Goal: Information Seeking & Learning: Learn about a topic

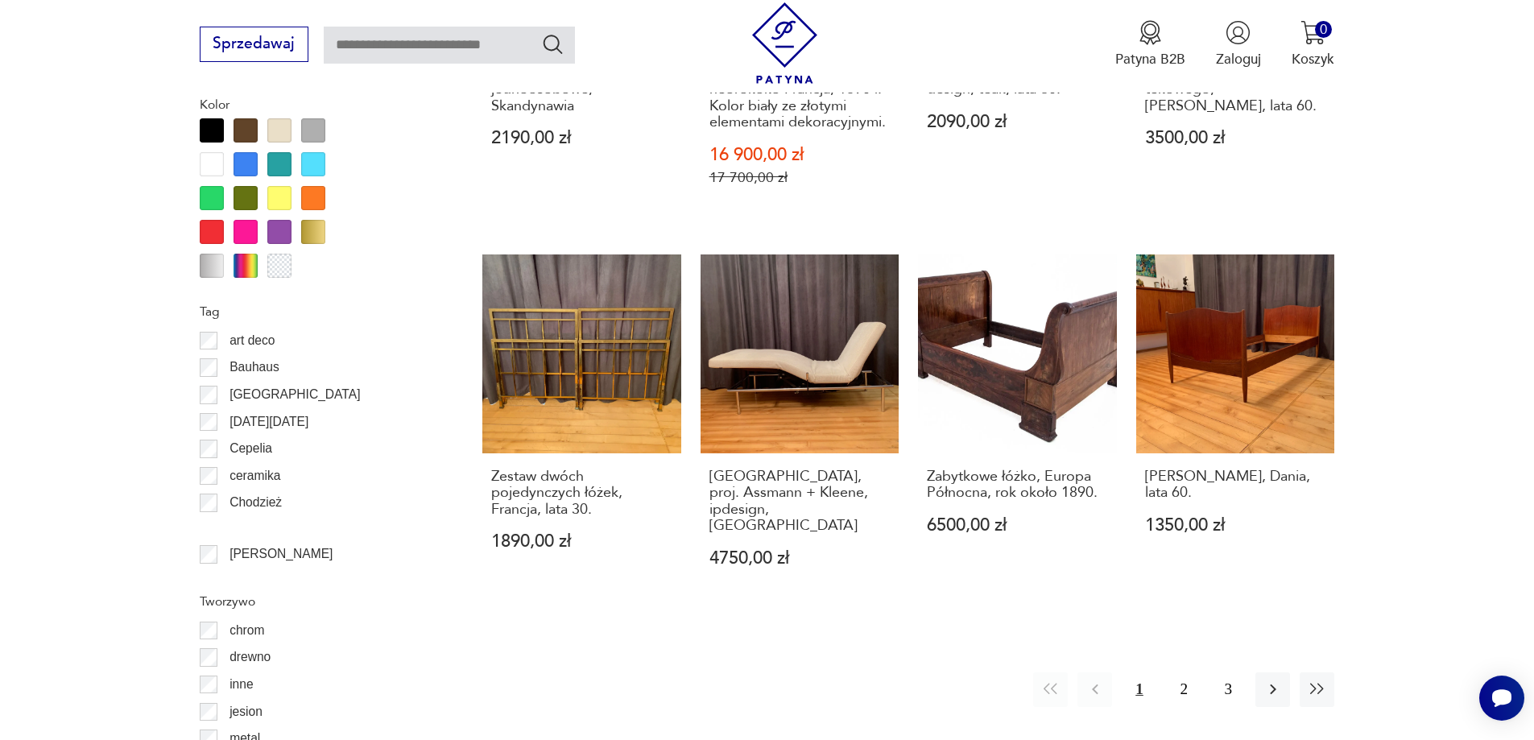
scroll to position [2007, 0]
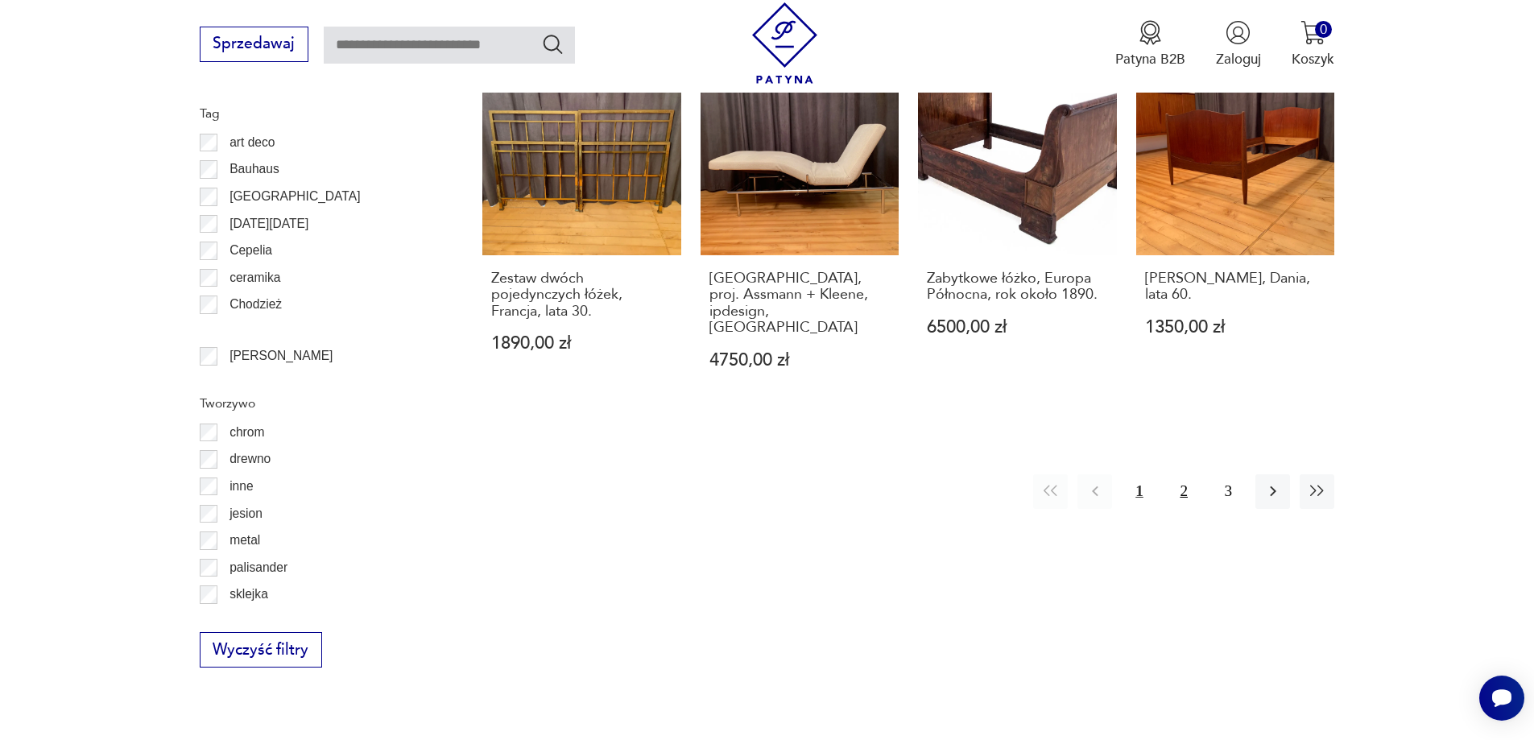
click at [1191, 474] on button "2" at bounding box center [1184, 491] width 35 height 35
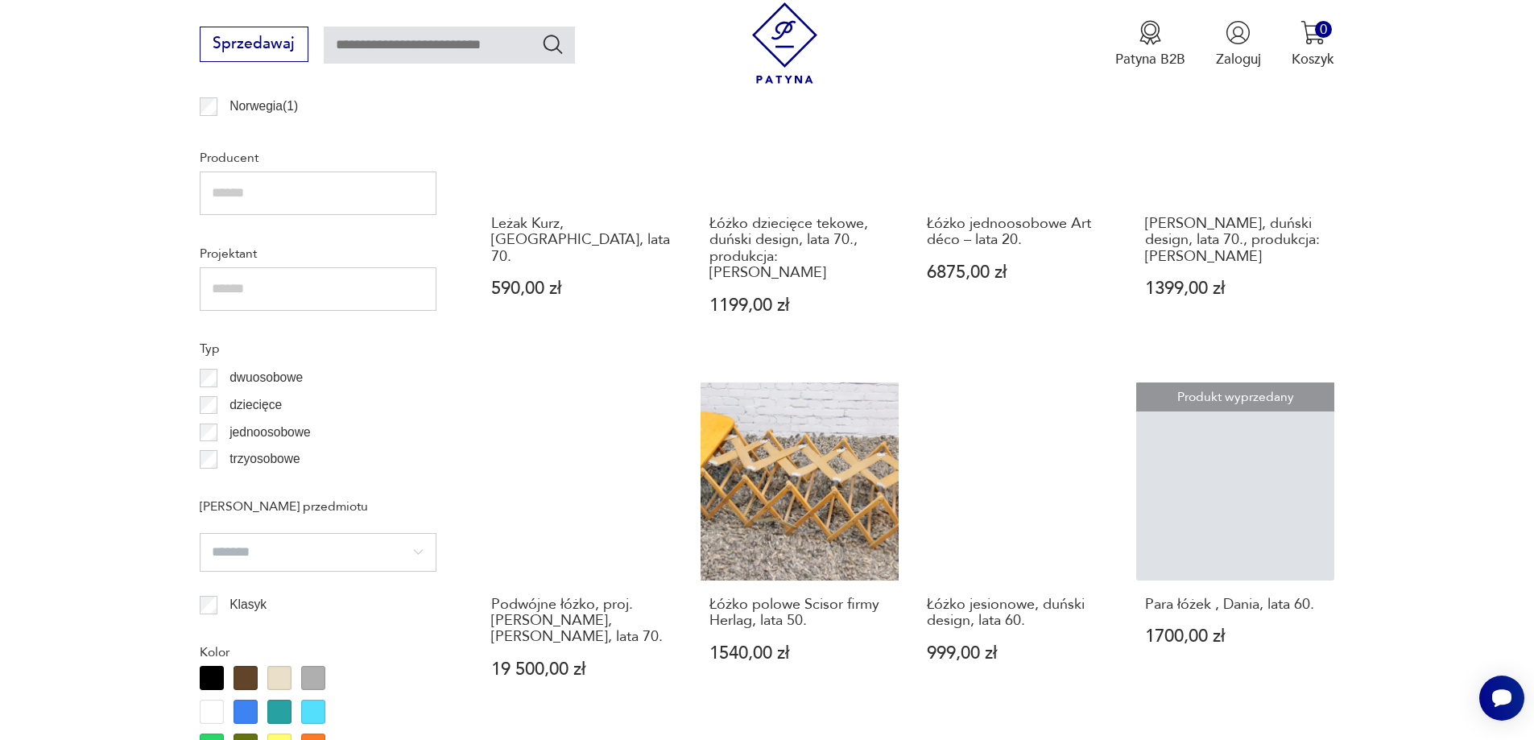
scroll to position [1664, 0]
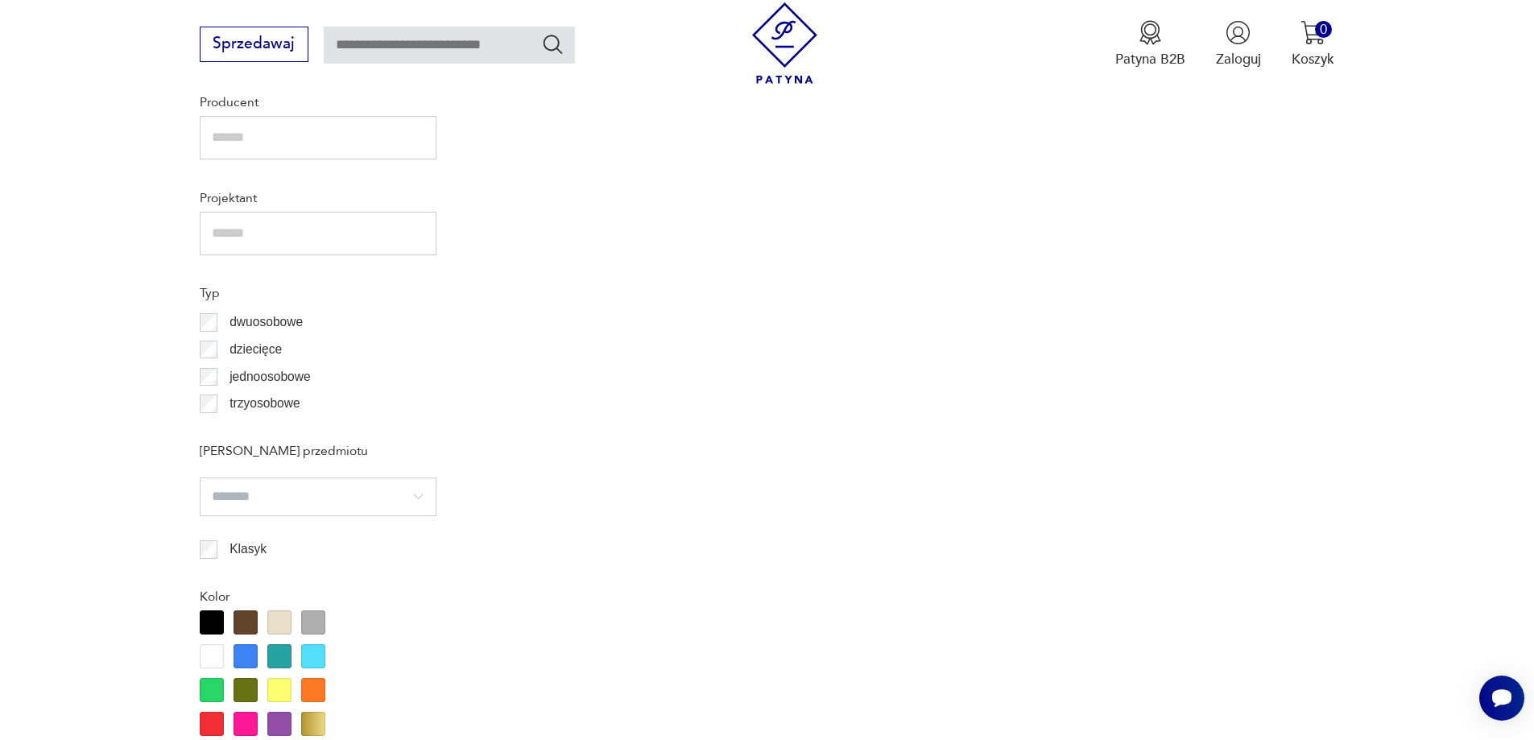
scroll to position [536, 0]
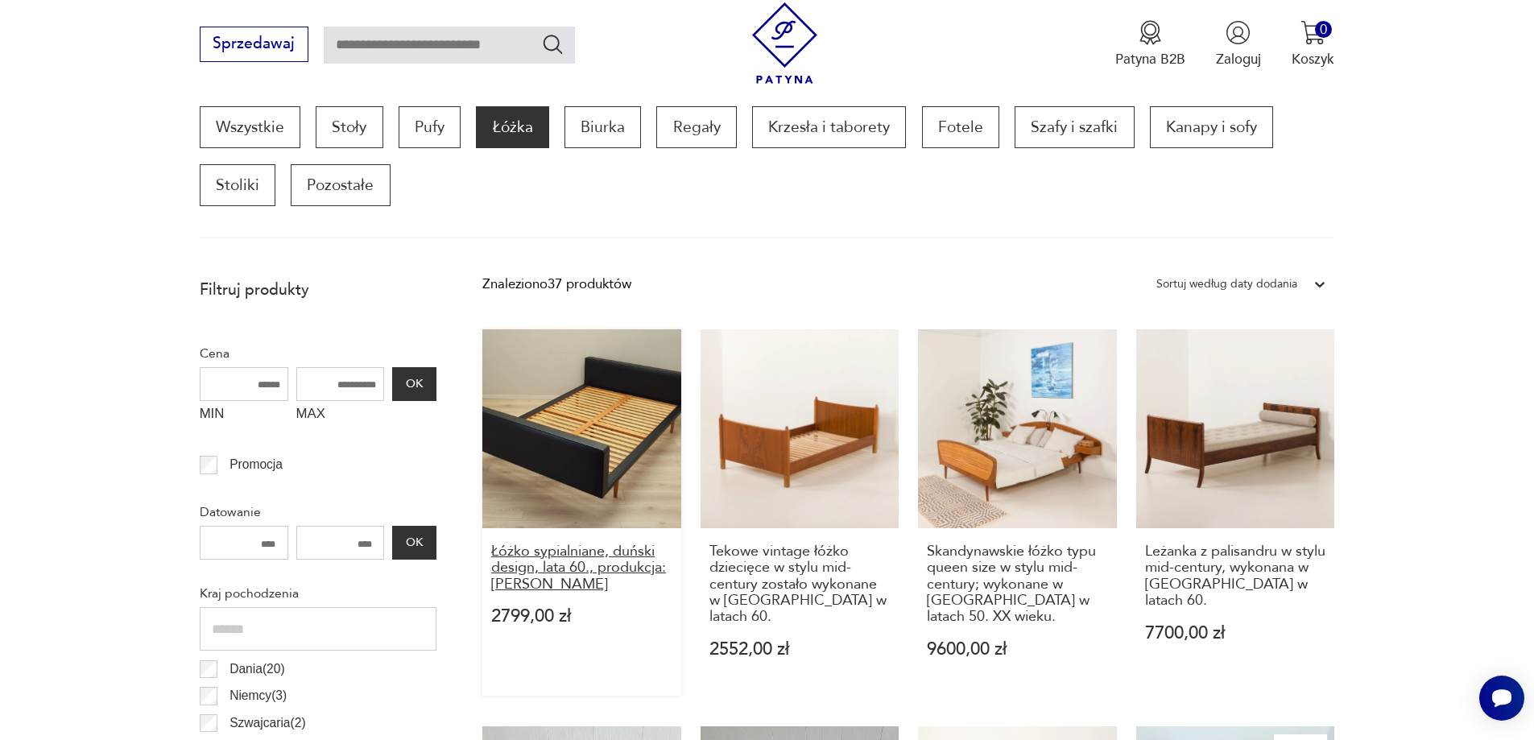
click at [532, 544] on h3 "Łóżko sypialniane, duński design, lata 60., produkcja: [PERSON_NAME]" at bounding box center [581, 568] width 181 height 49
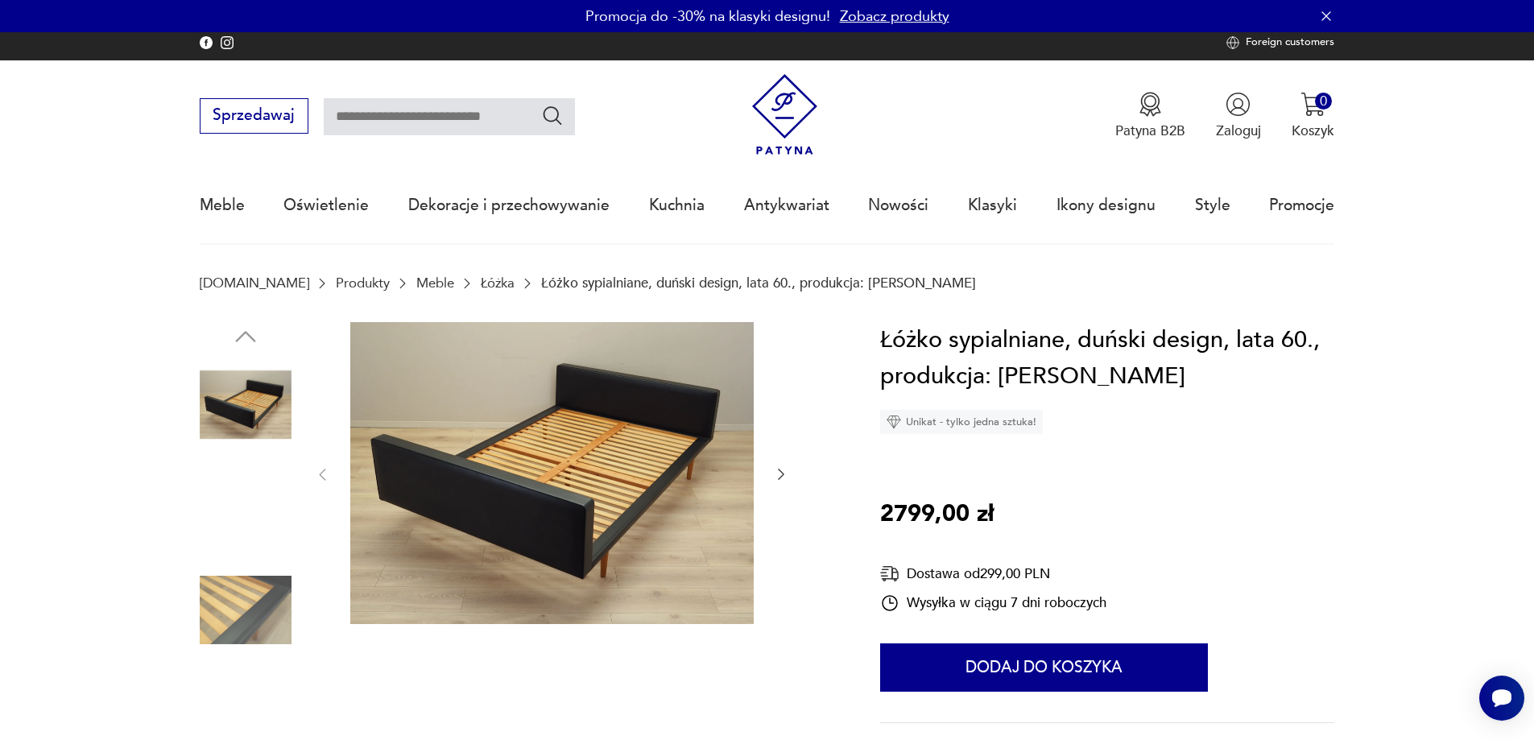
click at [615, 443] on img at bounding box center [552, 473] width 404 height 303
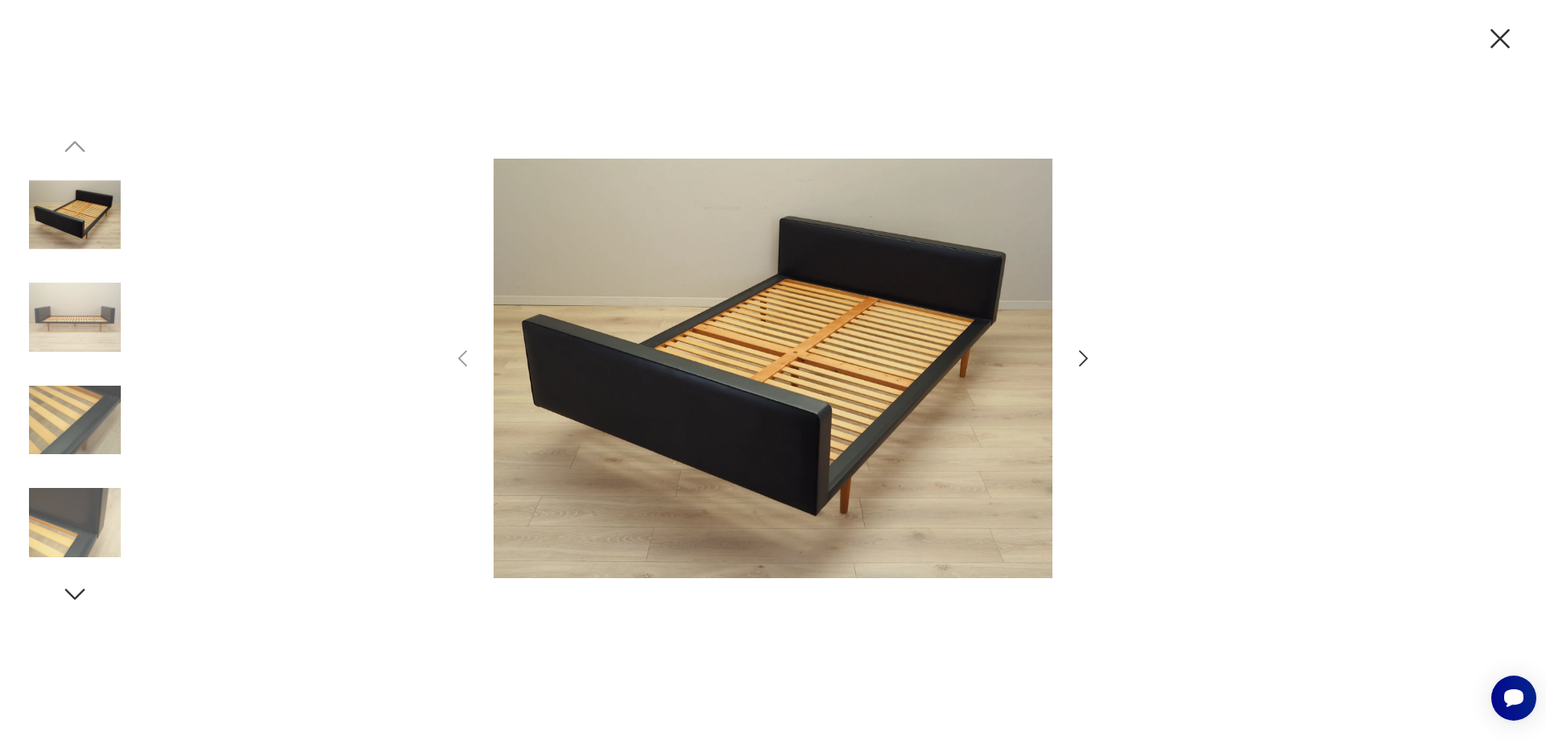
click at [1082, 365] on icon "button" at bounding box center [1083, 358] width 23 height 23
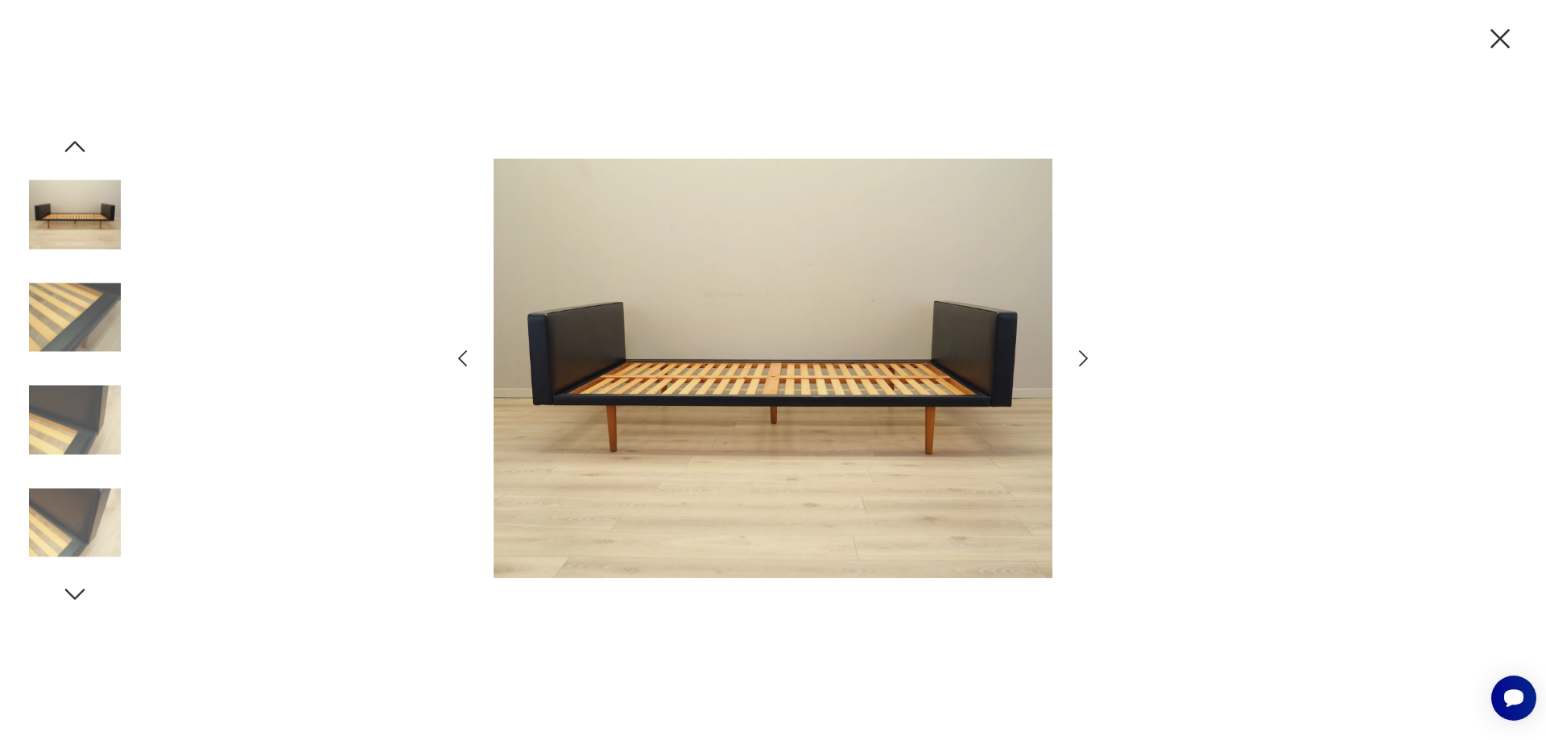
click at [1082, 364] on icon "button" at bounding box center [1083, 358] width 9 height 16
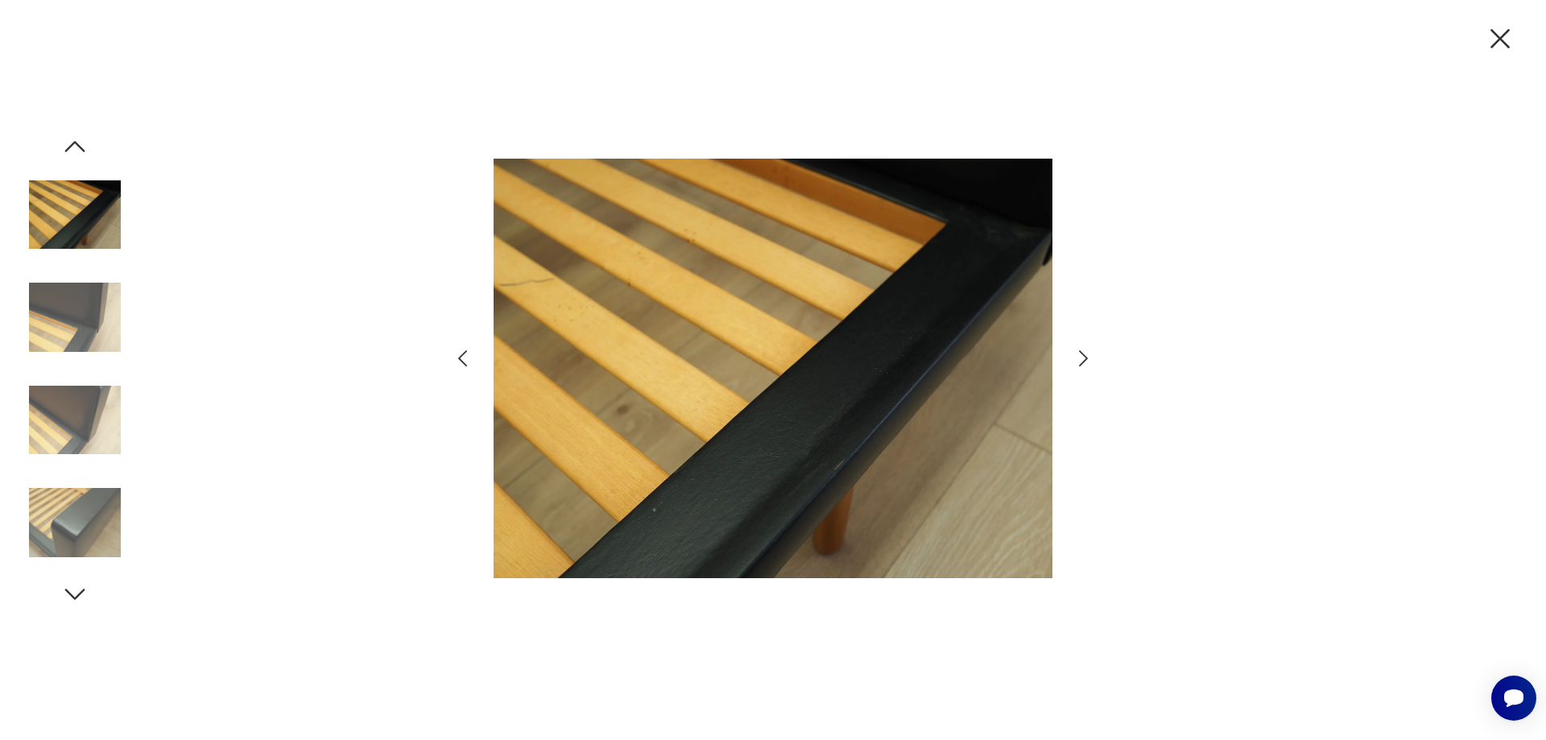
click at [1082, 364] on icon "button" at bounding box center [1083, 358] width 9 height 16
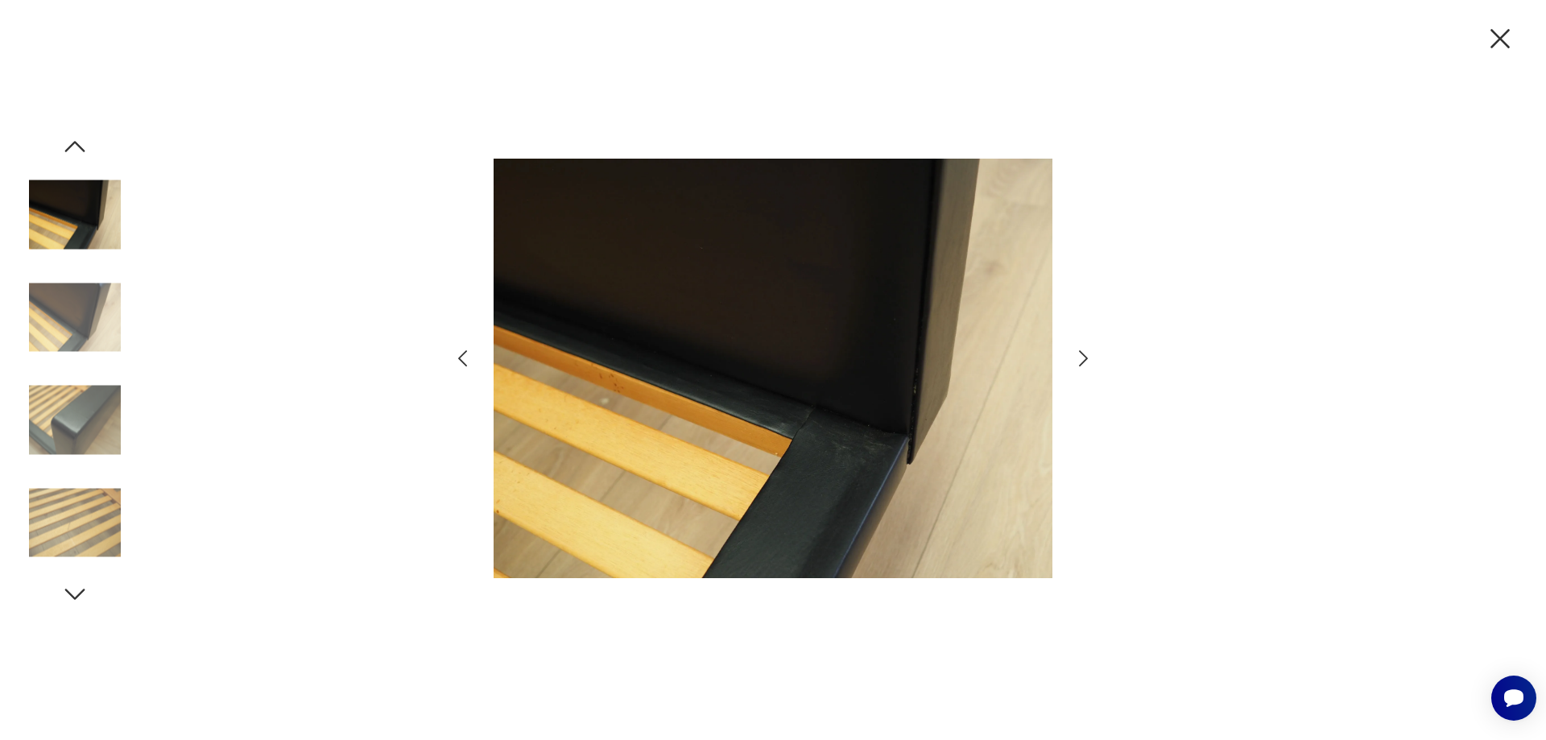
click at [1082, 364] on icon "button" at bounding box center [1083, 358] width 9 height 16
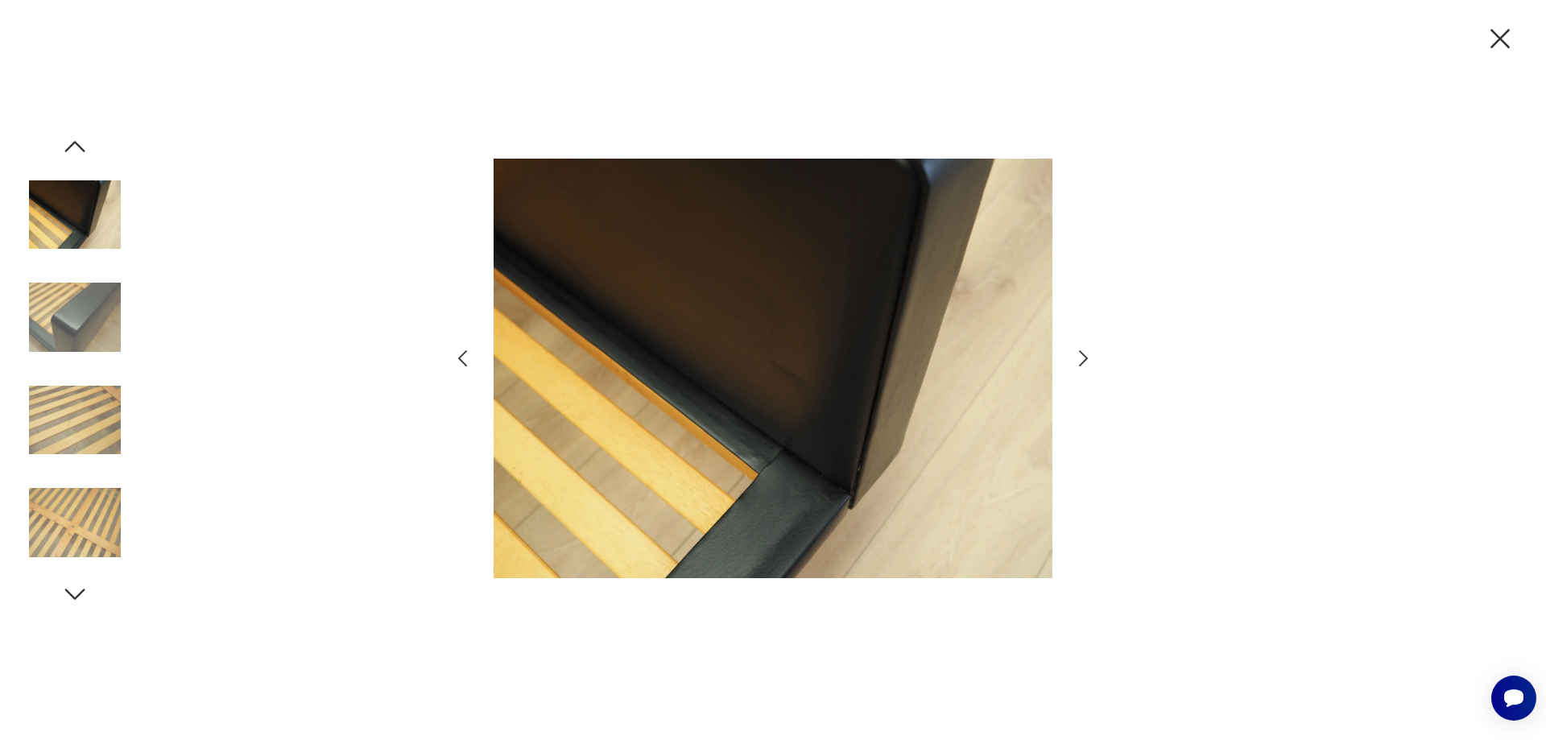
click at [1082, 364] on icon "button" at bounding box center [1083, 358] width 9 height 16
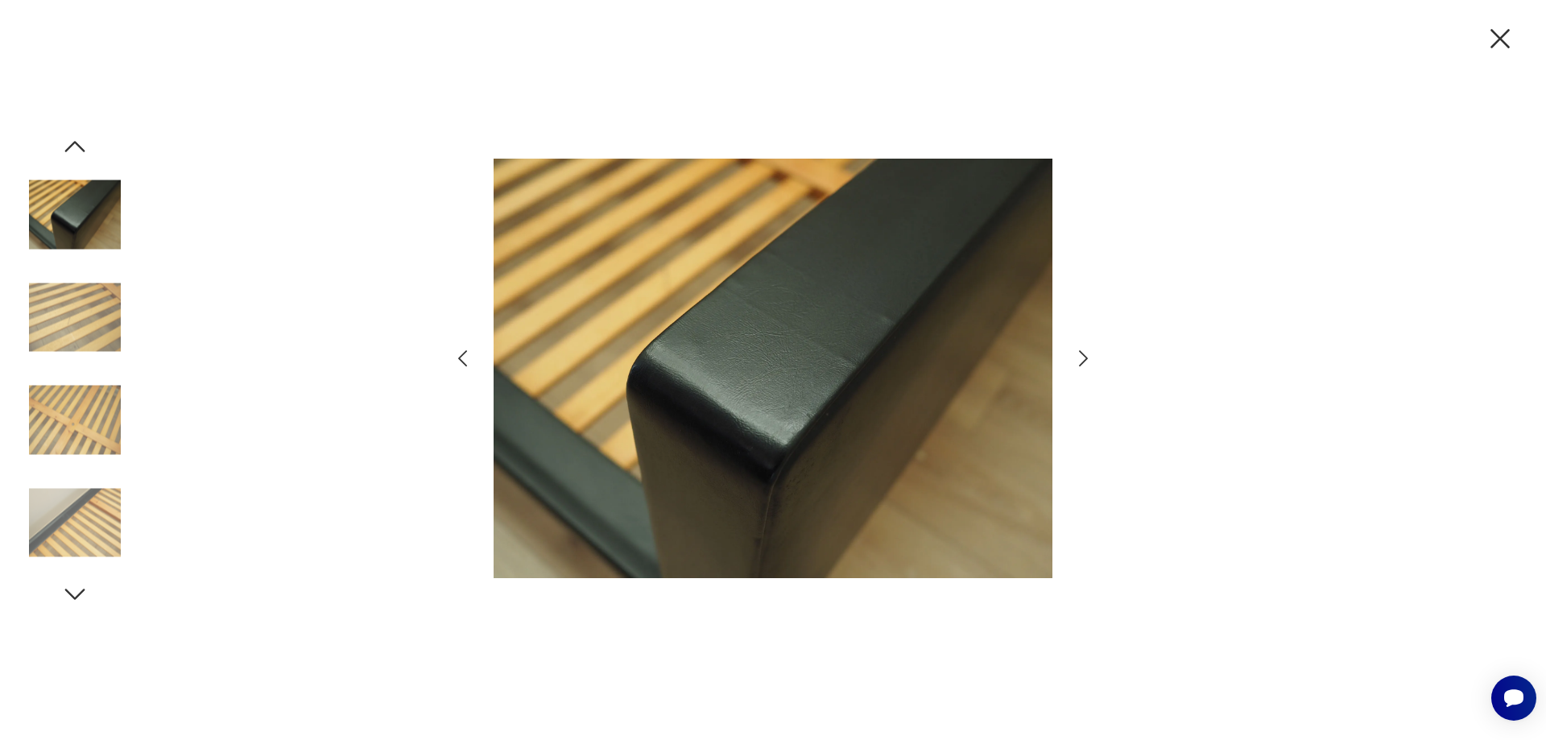
click at [1082, 364] on icon "button" at bounding box center [1083, 358] width 9 height 16
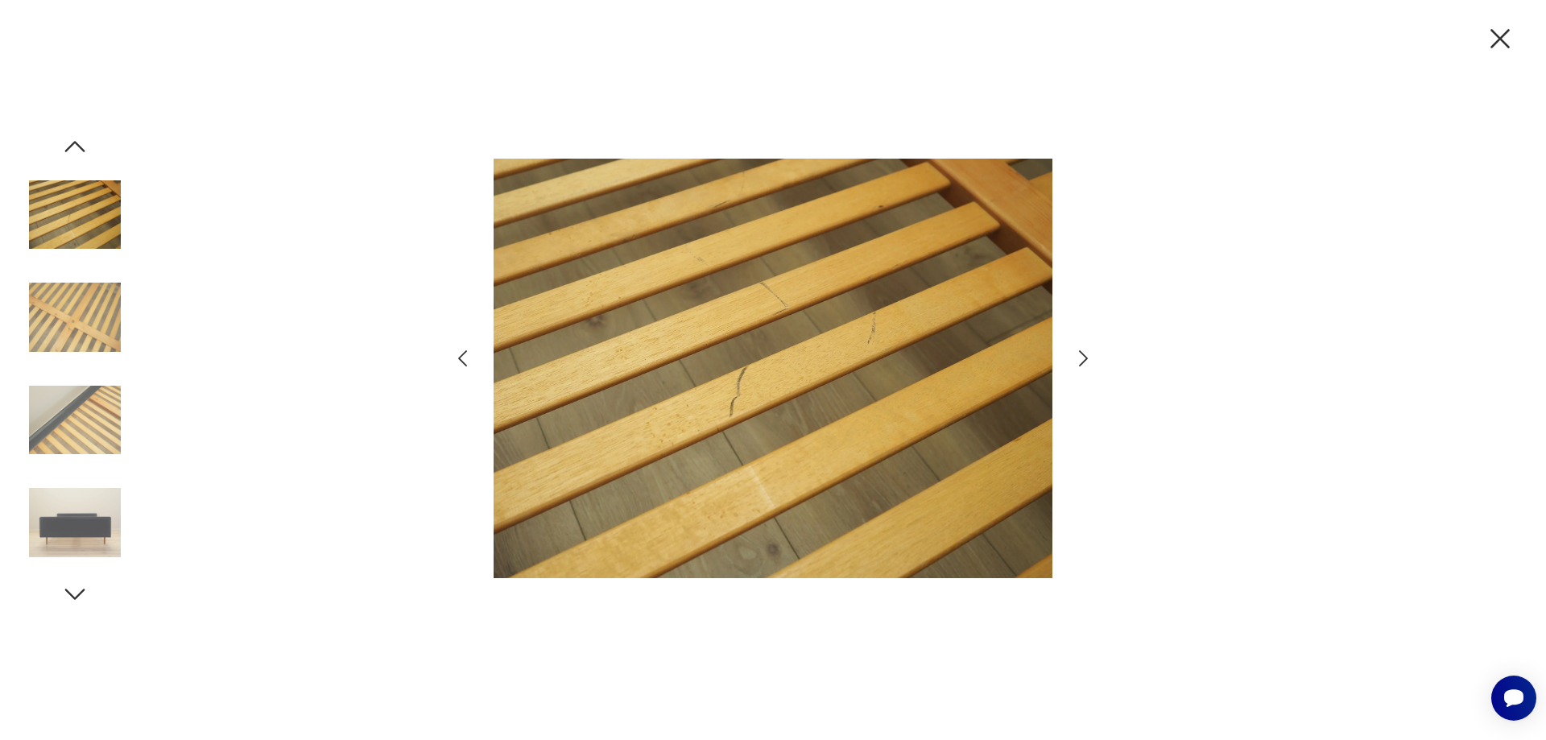
click at [1082, 364] on icon "button" at bounding box center [1083, 358] width 9 height 16
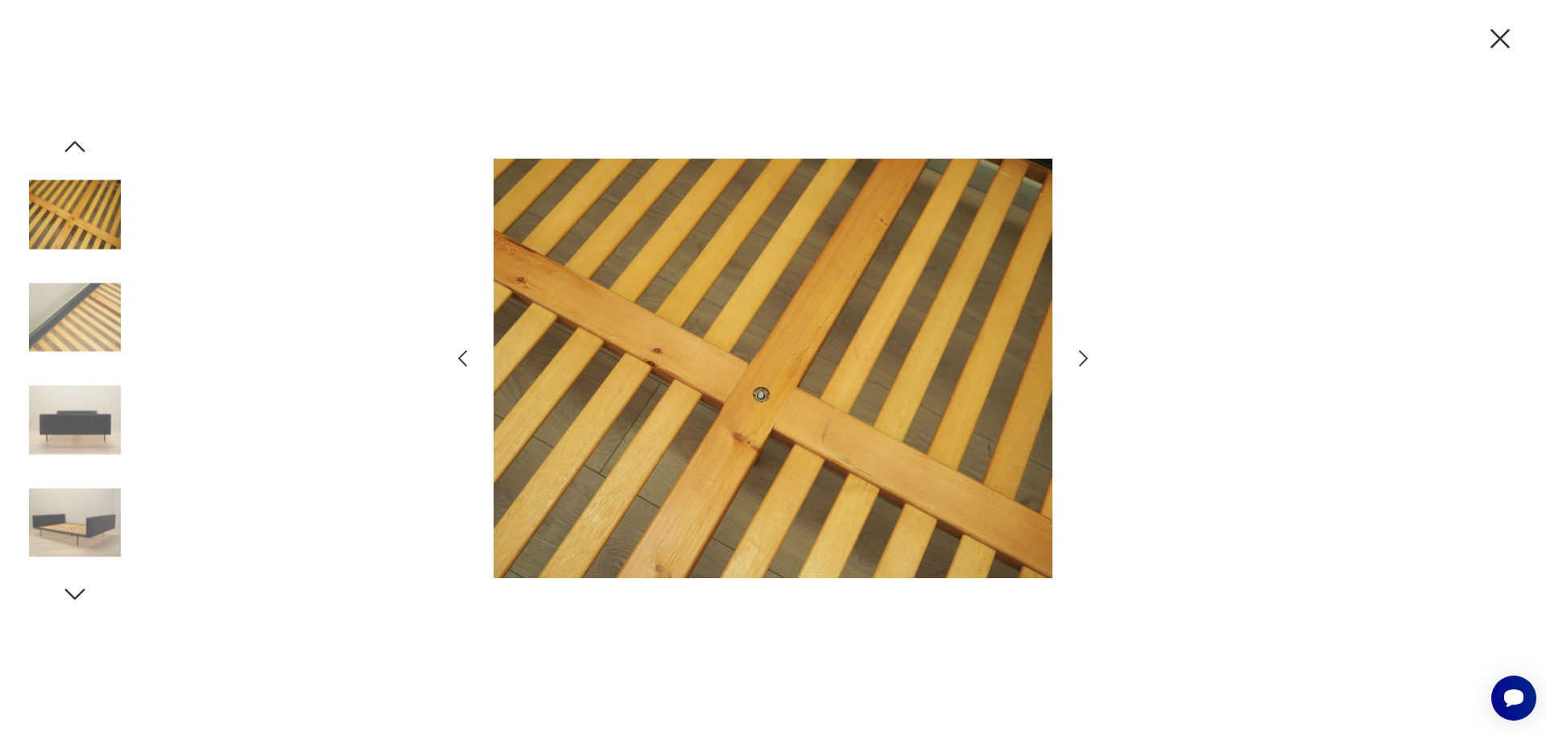
click at [1082, 364] on icon "button" at bounding box center [1083, 358] width 9 height 16
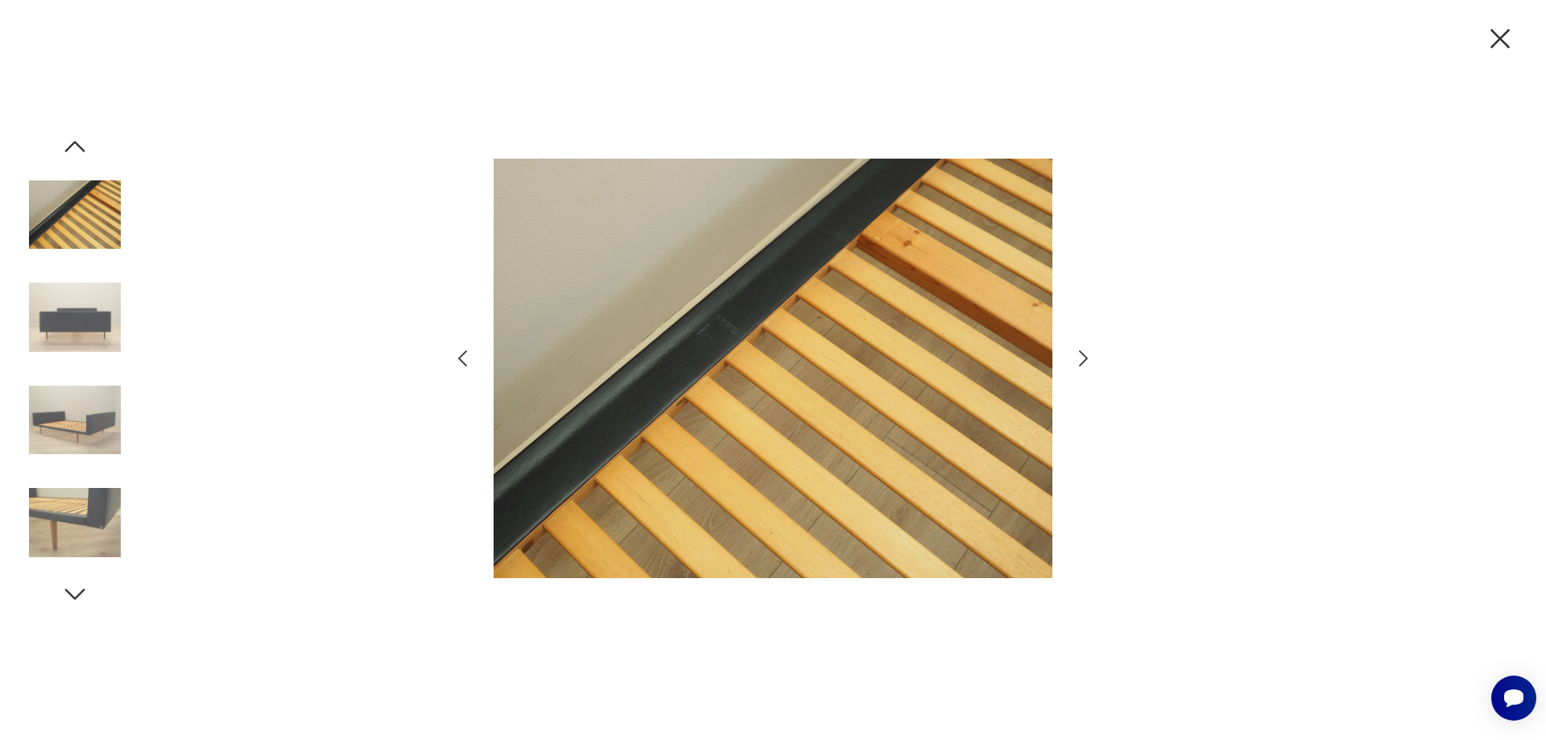
click at [1082, 364] on icon "button" at bounding box center [1083, 358] width 9 height 16
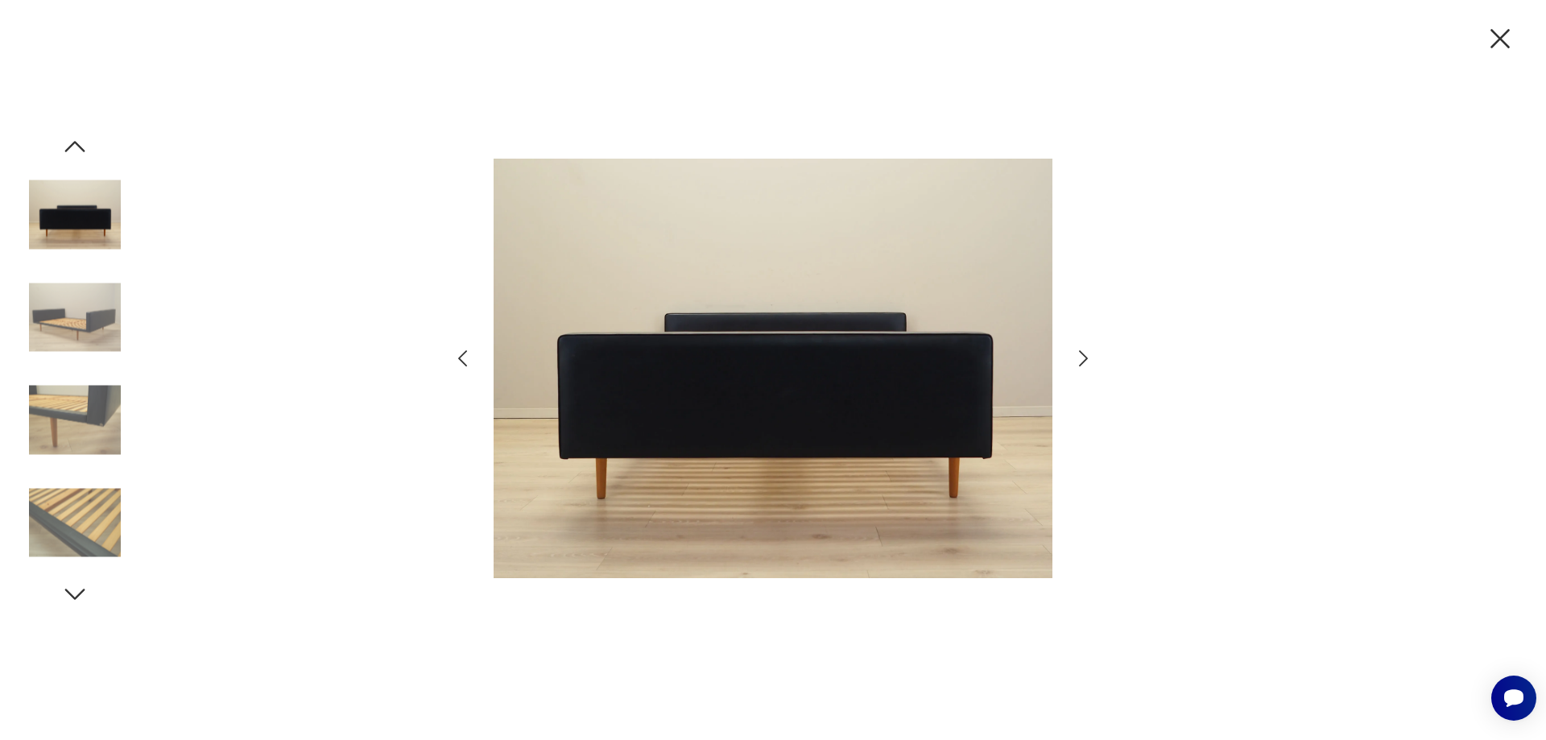
click at [1082, 364] on icon "button" at bounding box center [1083, 358] width 9 height 16
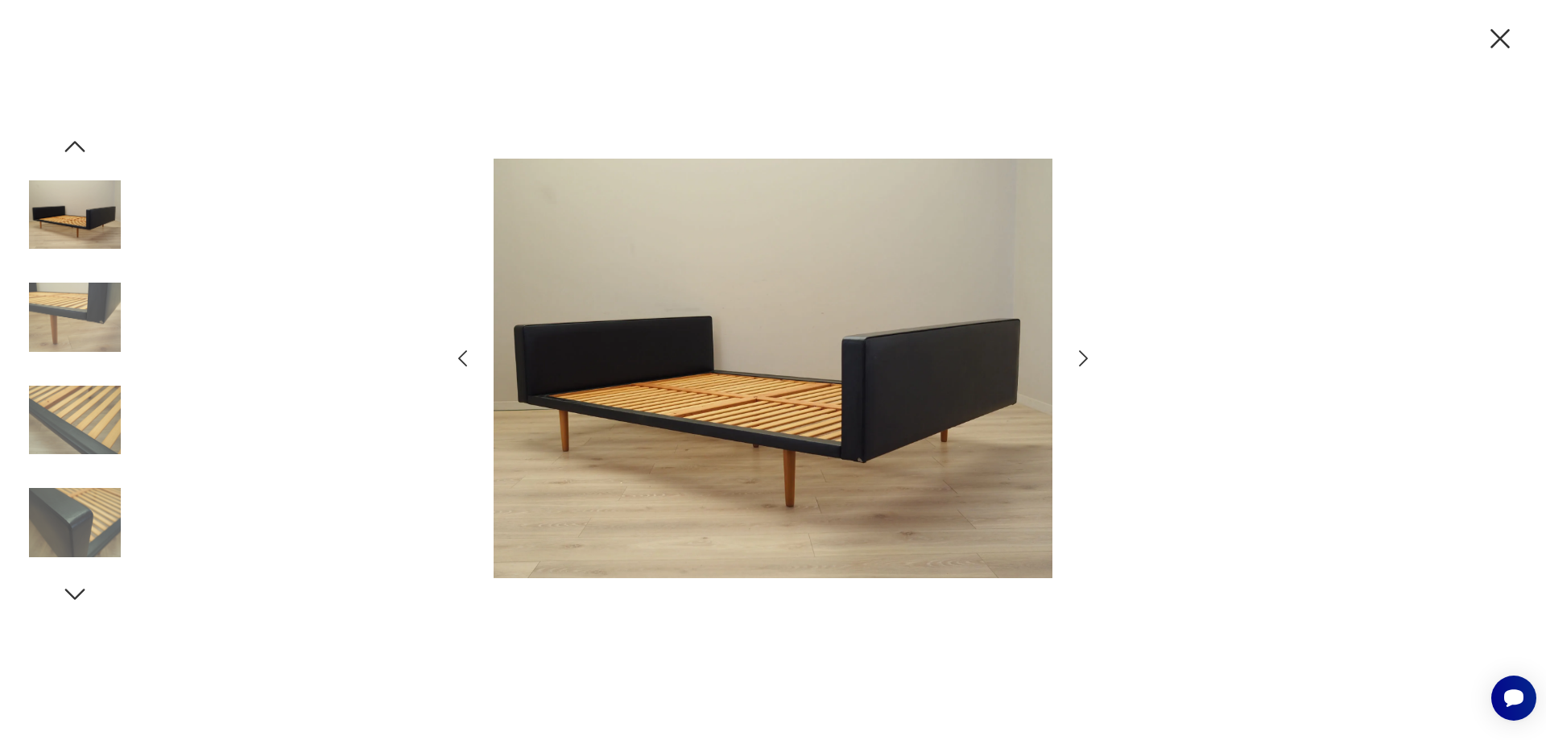
click at [1503, 39] on icon "button" at bounding box center [1501, 39] width 34 height 34
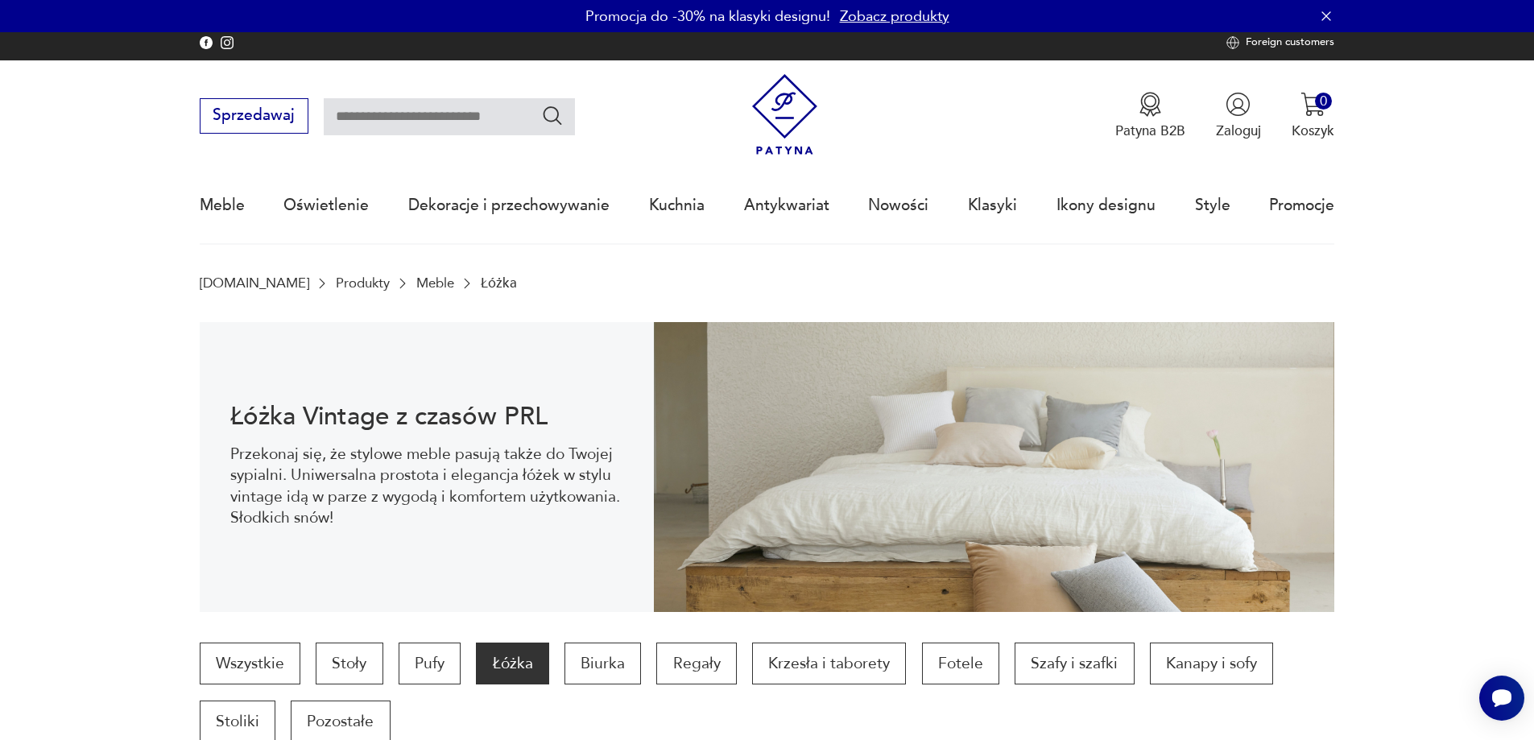
scroll to position [536, 0]
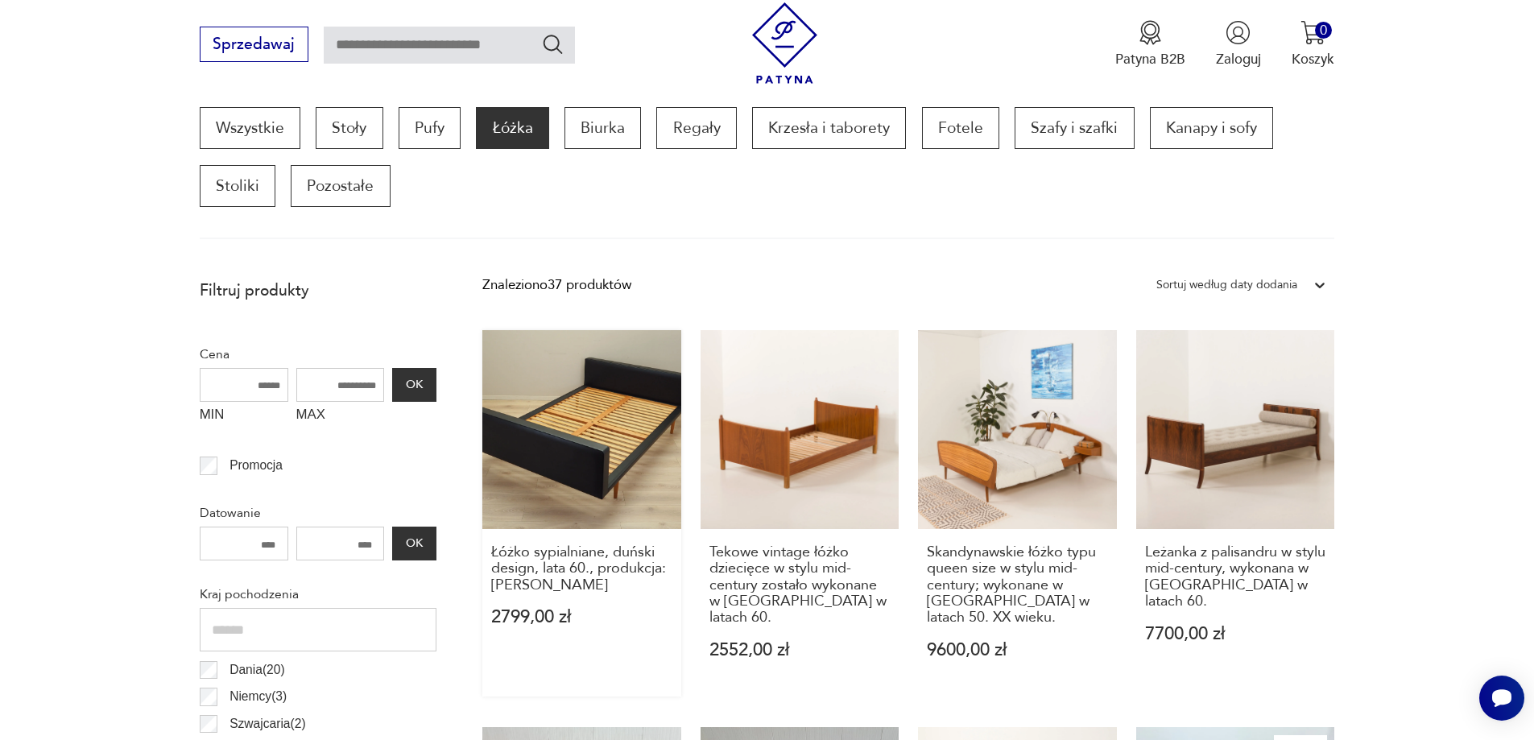
click at [587, 373] on link "Łóżko sypialniane, duński design, lata 60., produkcja: [PERSON_NAME] 2799,00 zł" at bounding box center [581, 513] width 199 height 366
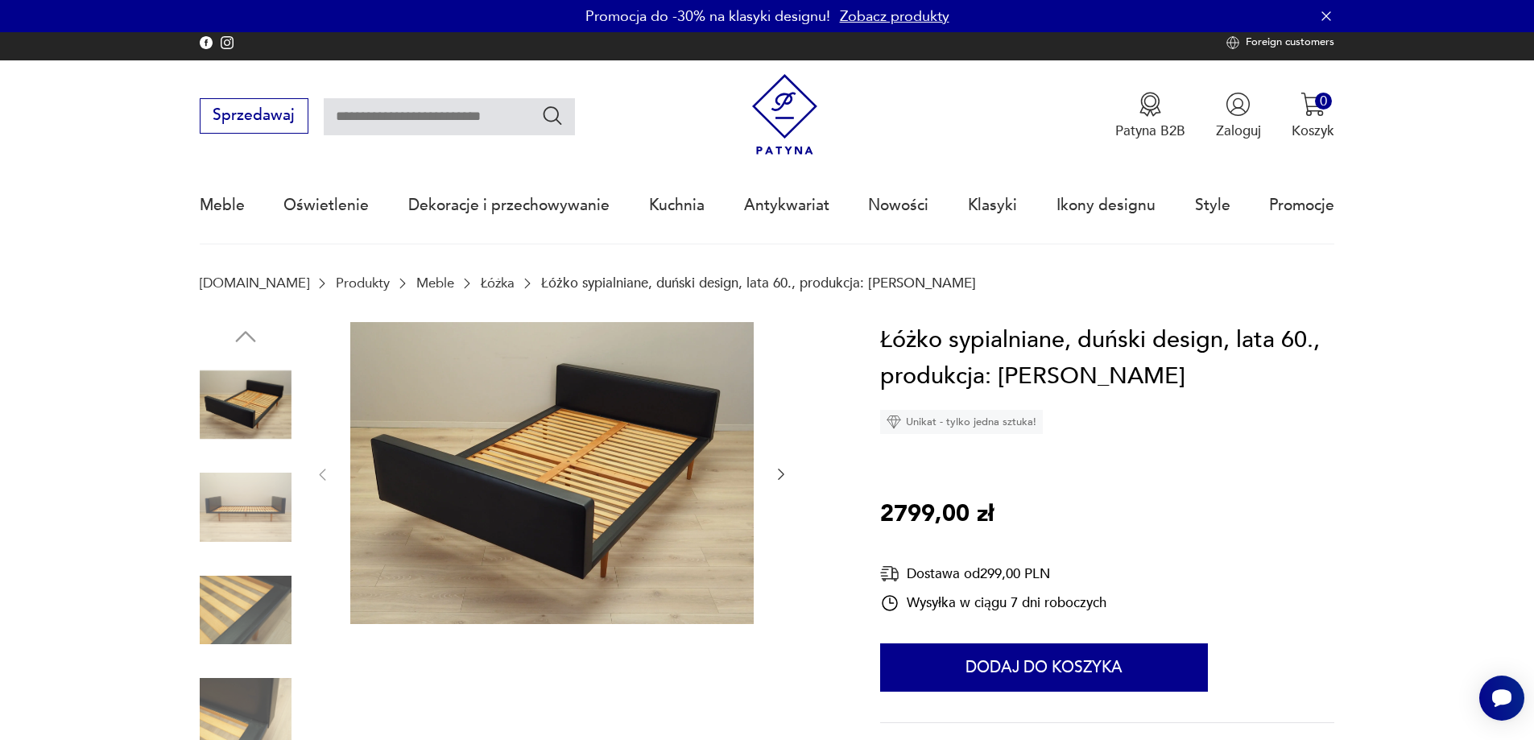
click at [774, 466] on icon "button" at bounding box center [781, 474] width 16 height 16
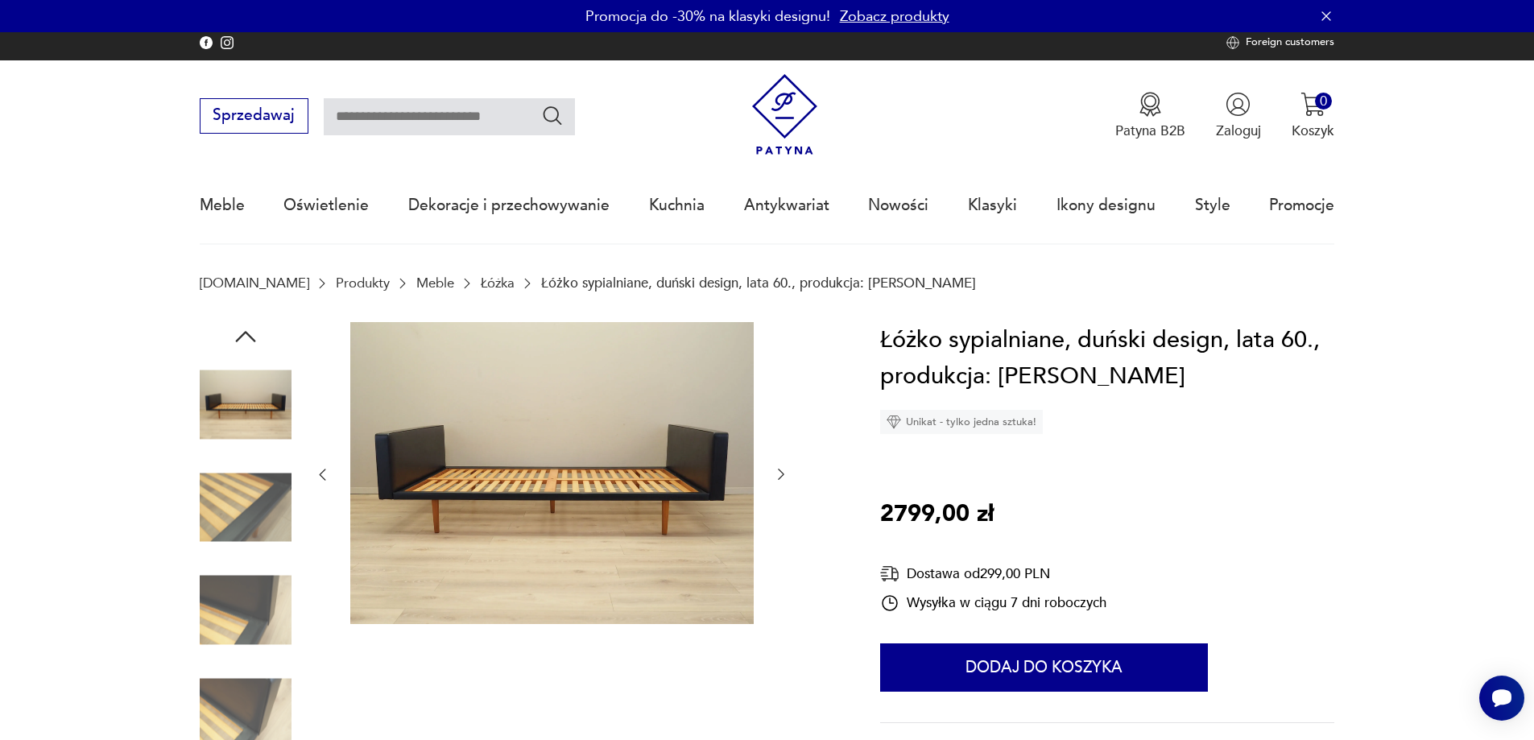
click at [774, 466] on icon "button" at bounding box center [781, 474] width 16 height 16
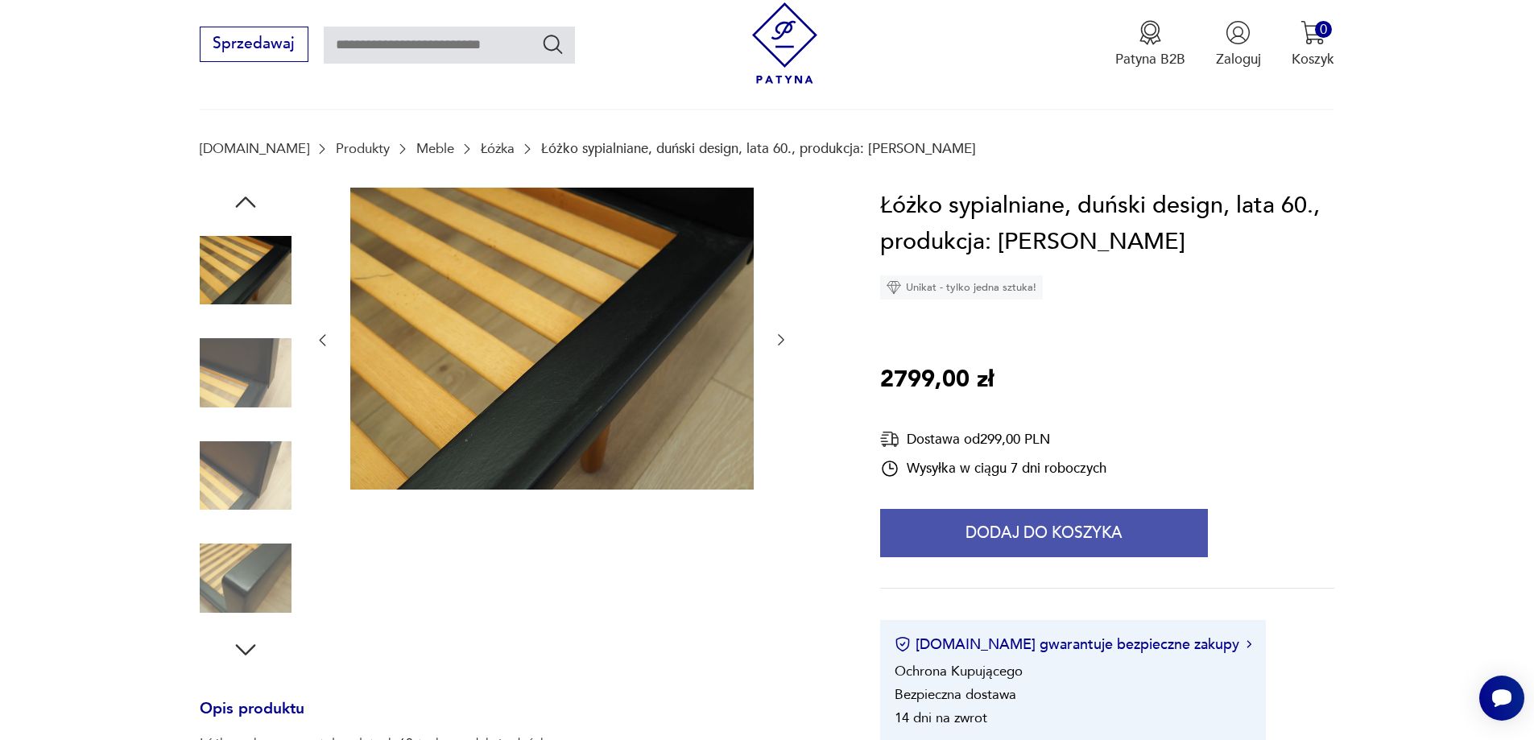
scroll to position [403, 0]
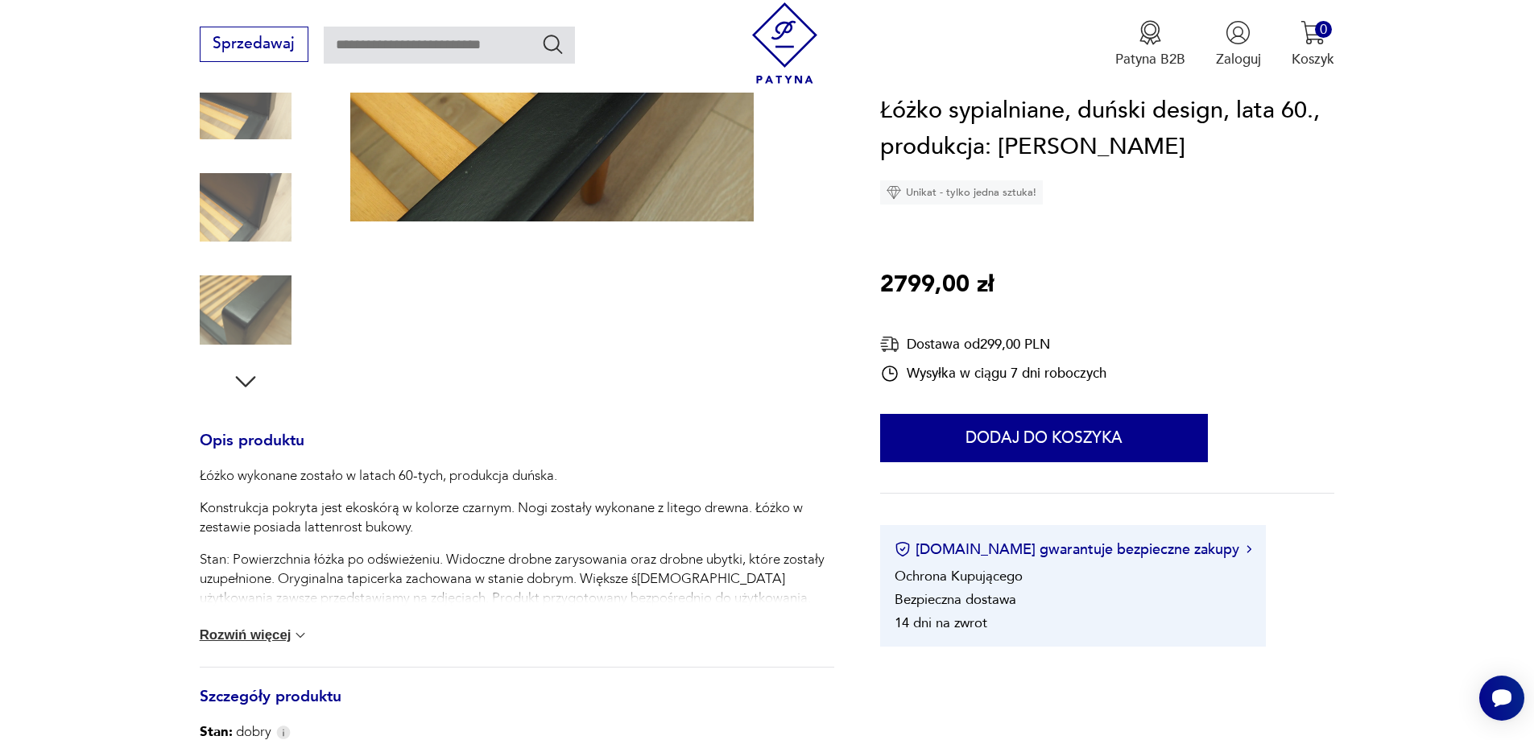
click at [276, 627] on button "Rozwiń więcej" at bounding box center [255, 635] width 110 height 16
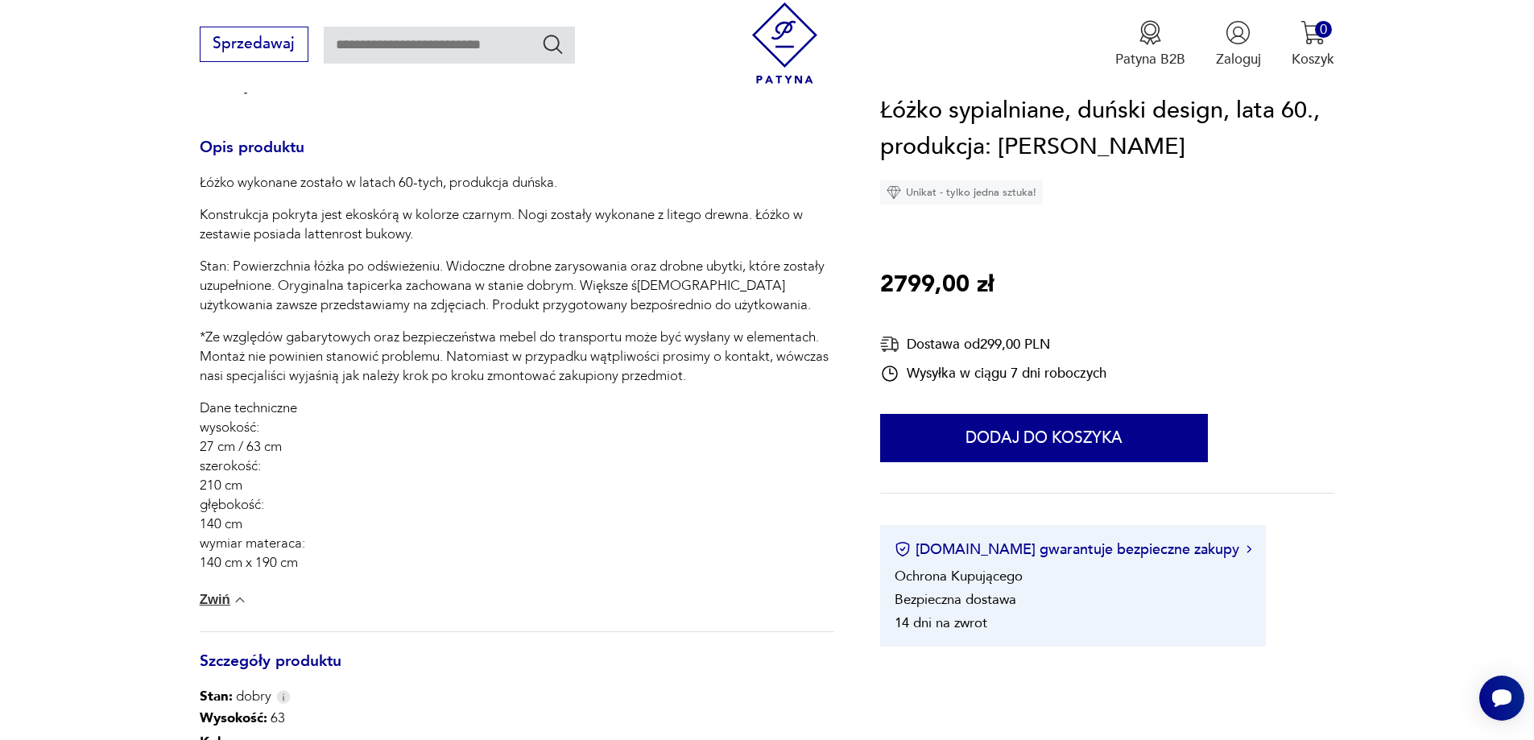
scroll to position [725, 0]
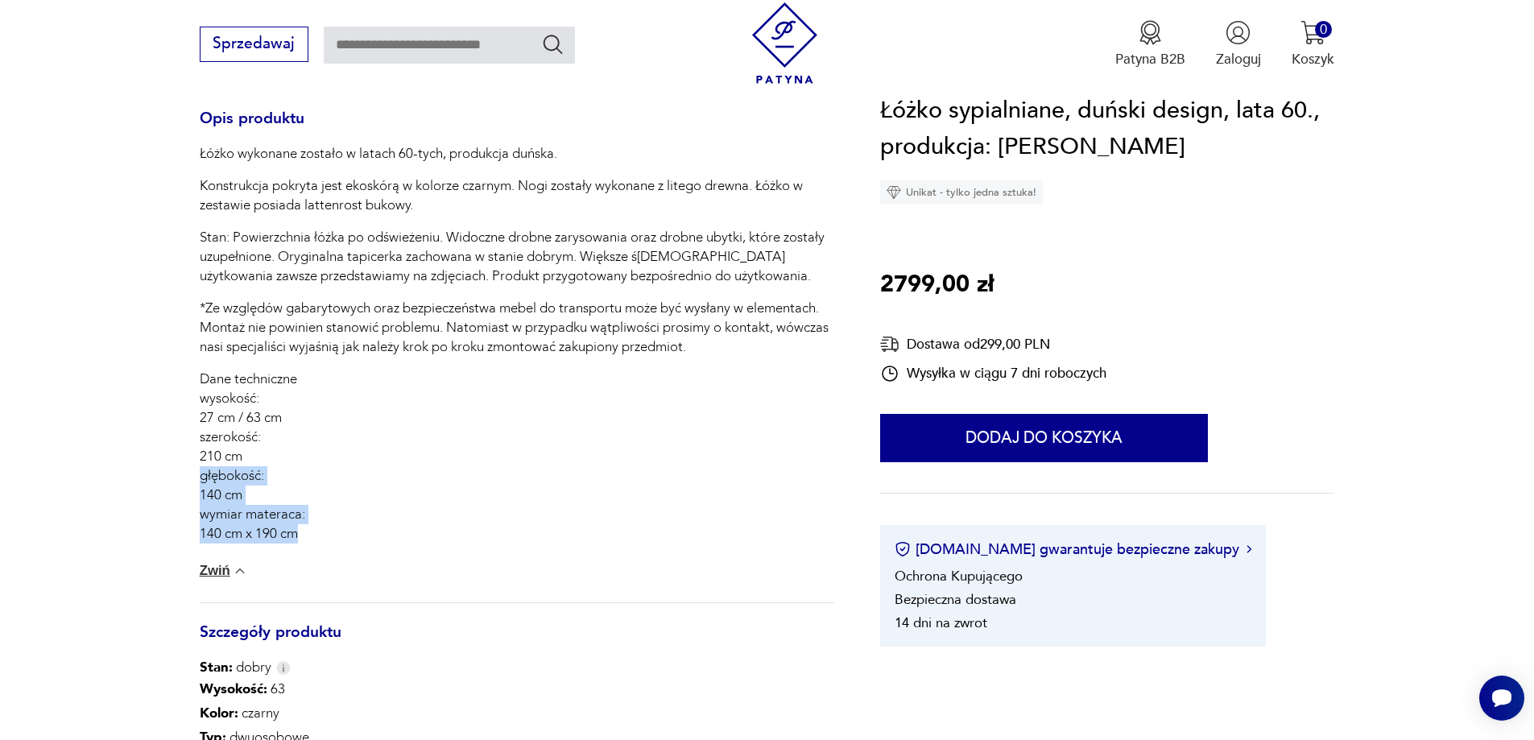
drag, startPoint x: 199, startPoint y: 446, endPoint x: 312, endPoint y: 506, distance: 127.5
click at [312, 506] on p "Dane techniczne wysokość: 27 cm / 63 cm szerokość: 210 cm głębokość: 140 cm wym…" at bounding box center [517, 457] width 635 height 174
